Goal: Information Seeking & Learning: Understand process/instructions

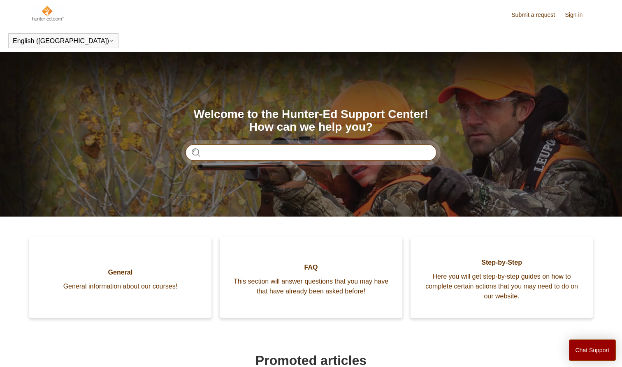
click at [270, 153] on input "Search" at bounding box center [311, 152] width 251 height 16
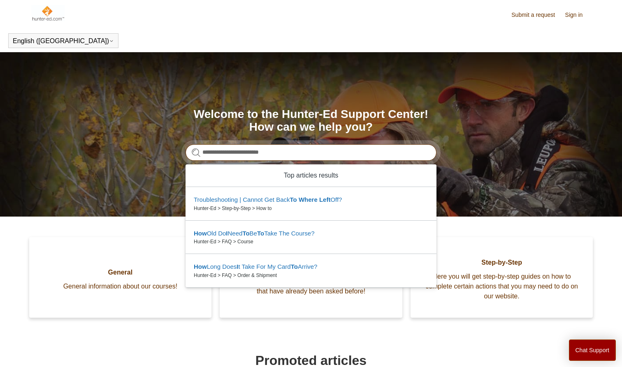
type input "**********"
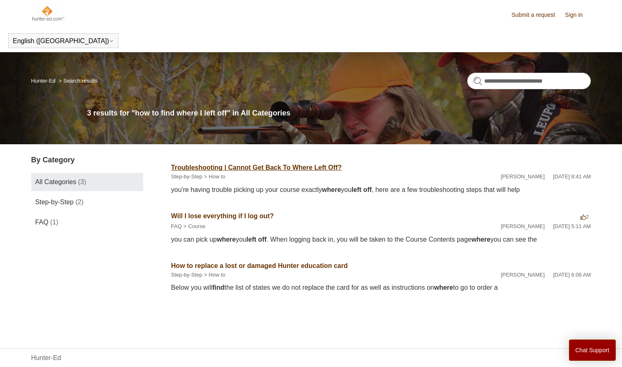
click at [310, 169] on link "Troubleshooting | Cannot Get Back To Where Left Off?" at bounding box center [256, 167] width 171 height 7
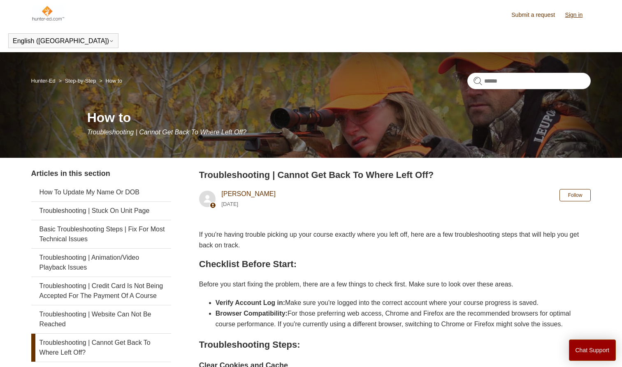
click at [573, 15] on link "Sign in" at bounding box center [578, 15] width 26 height 9
